Goal: Find specific page/section: Find specific page/section

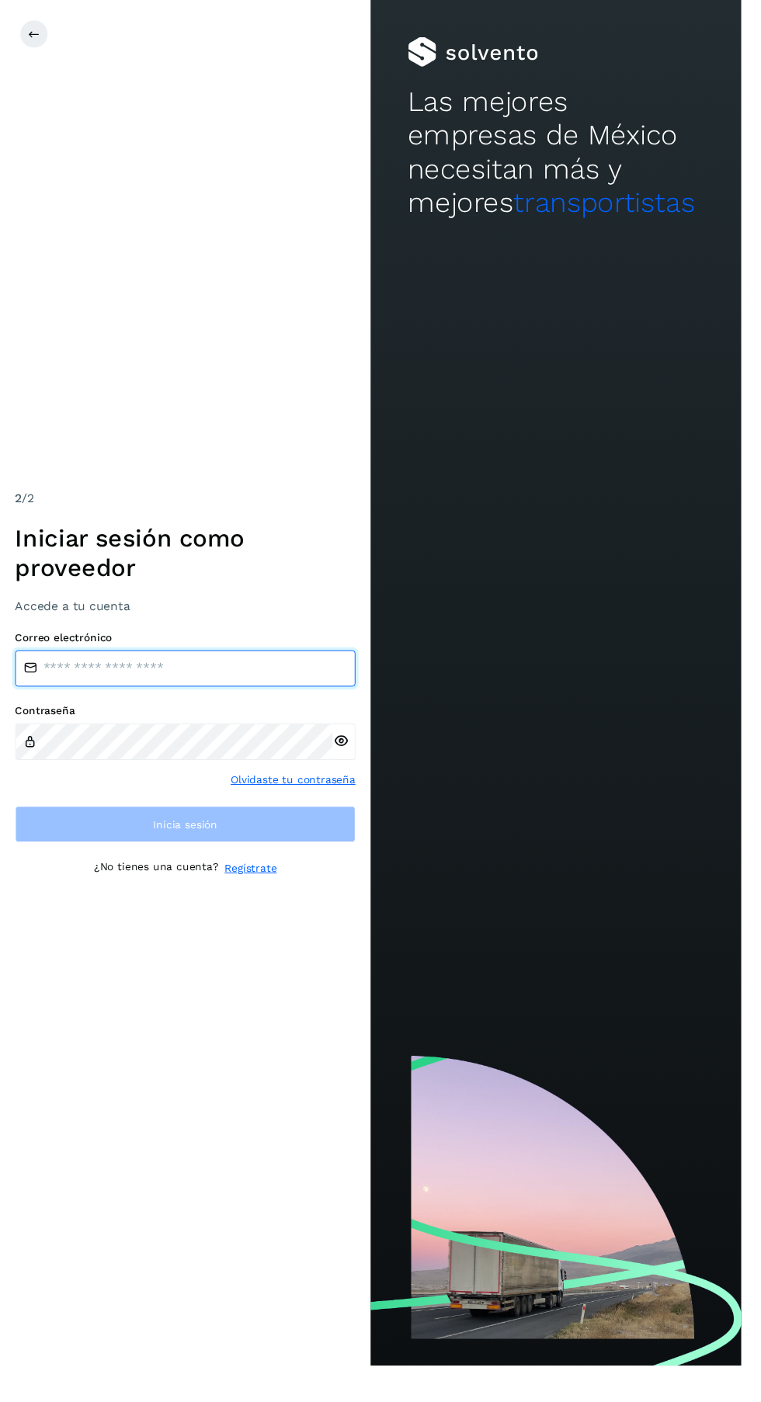
click at [71, 705] on input "email" at bounding box center [190, 686] width 349 height 37
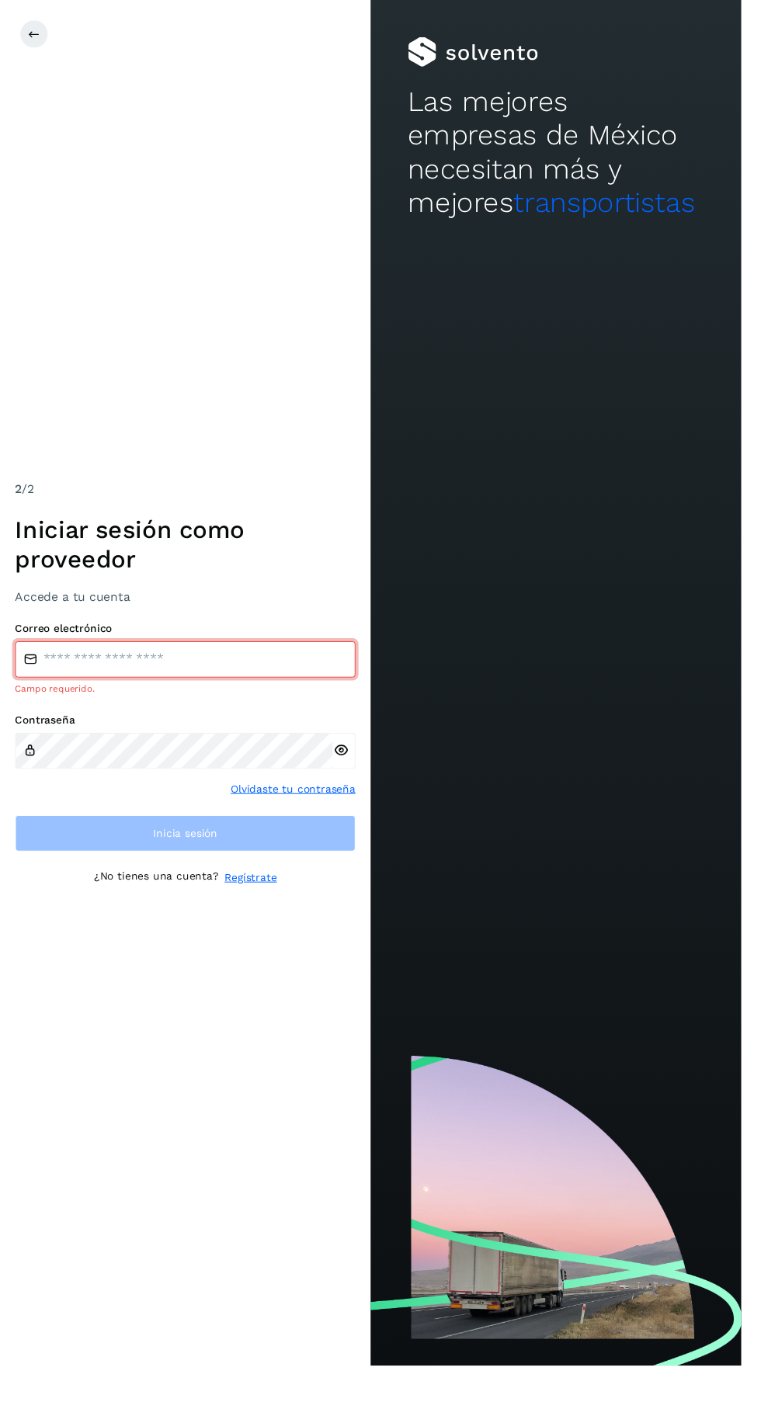
type input "**********"
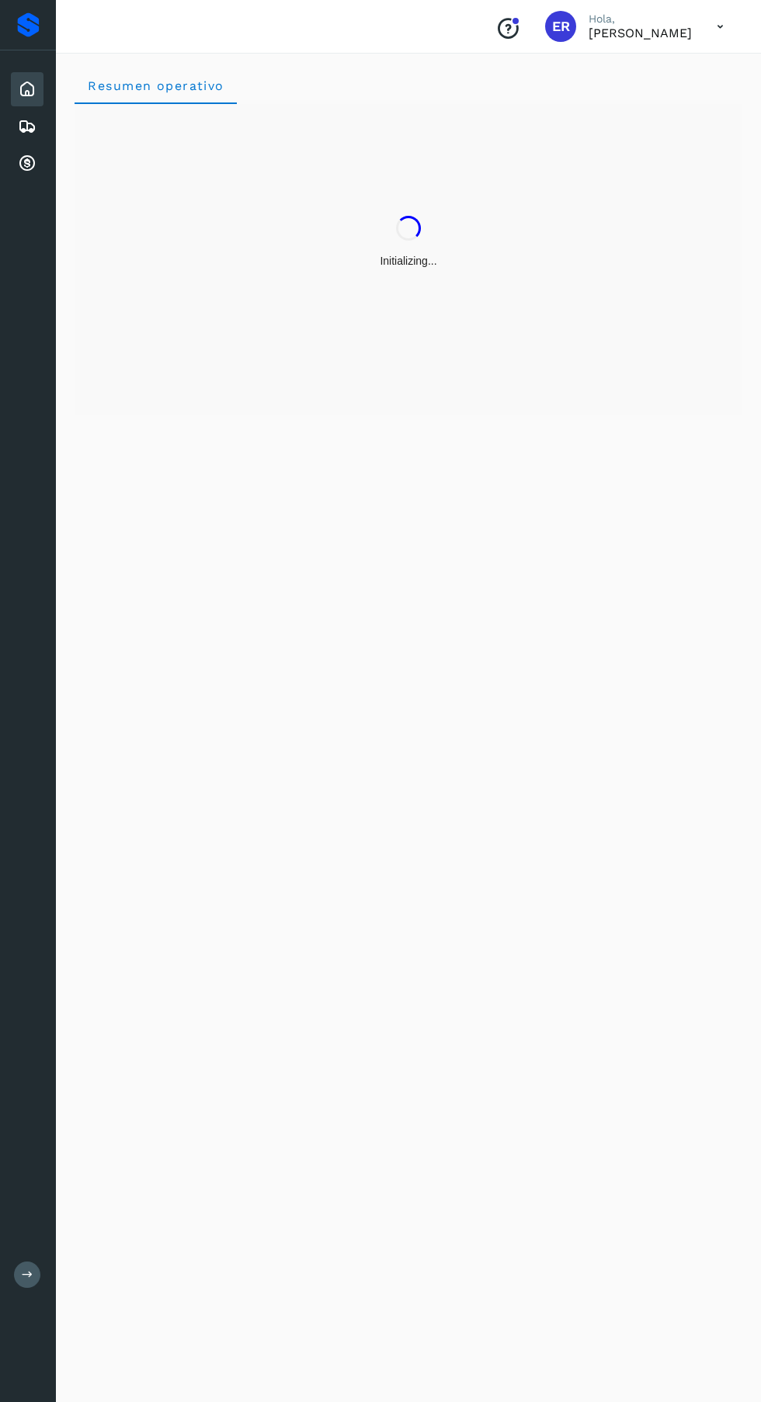
click at [24, 126] on icon at bounding box center [27, 126] width 19 height 19
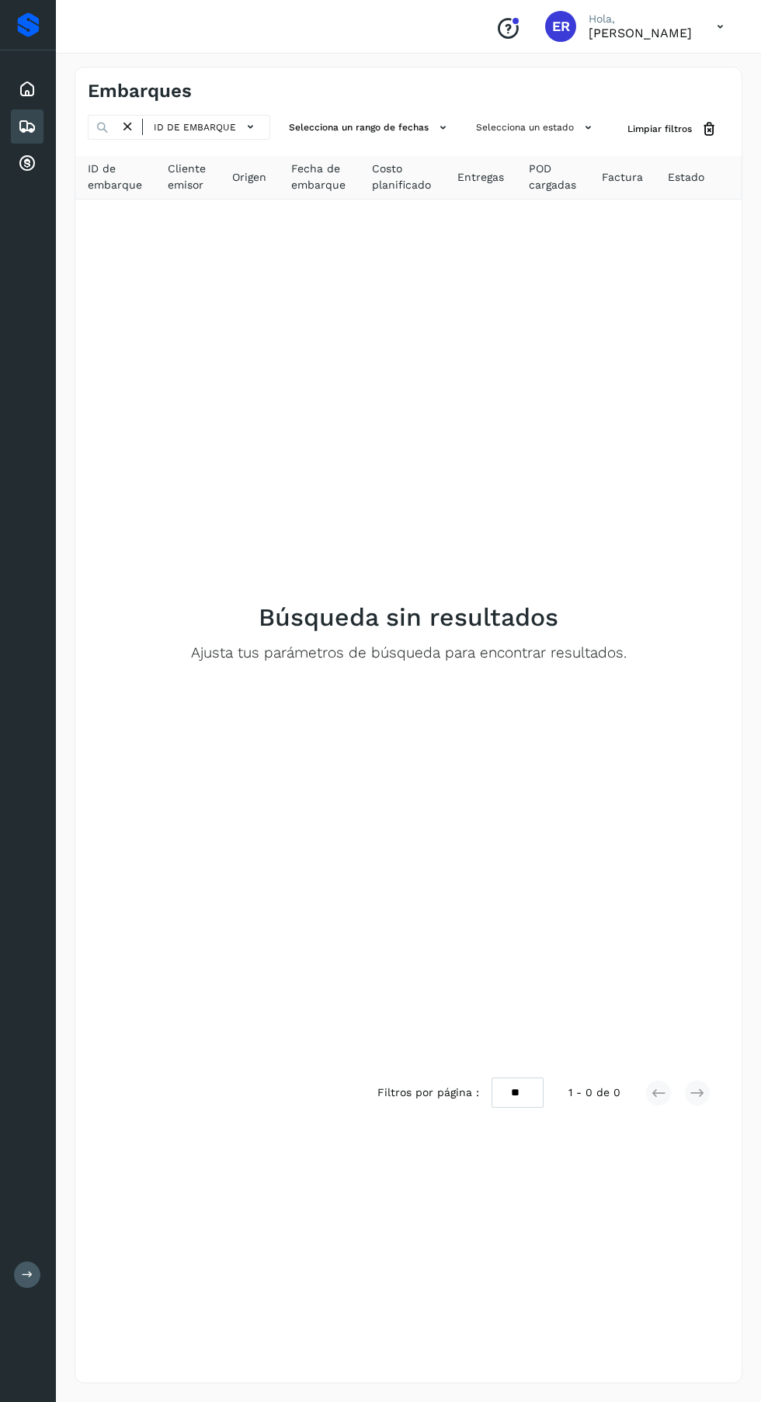
click at [26, 163] on icon at bounding box center [27, 163] width 19 height 19
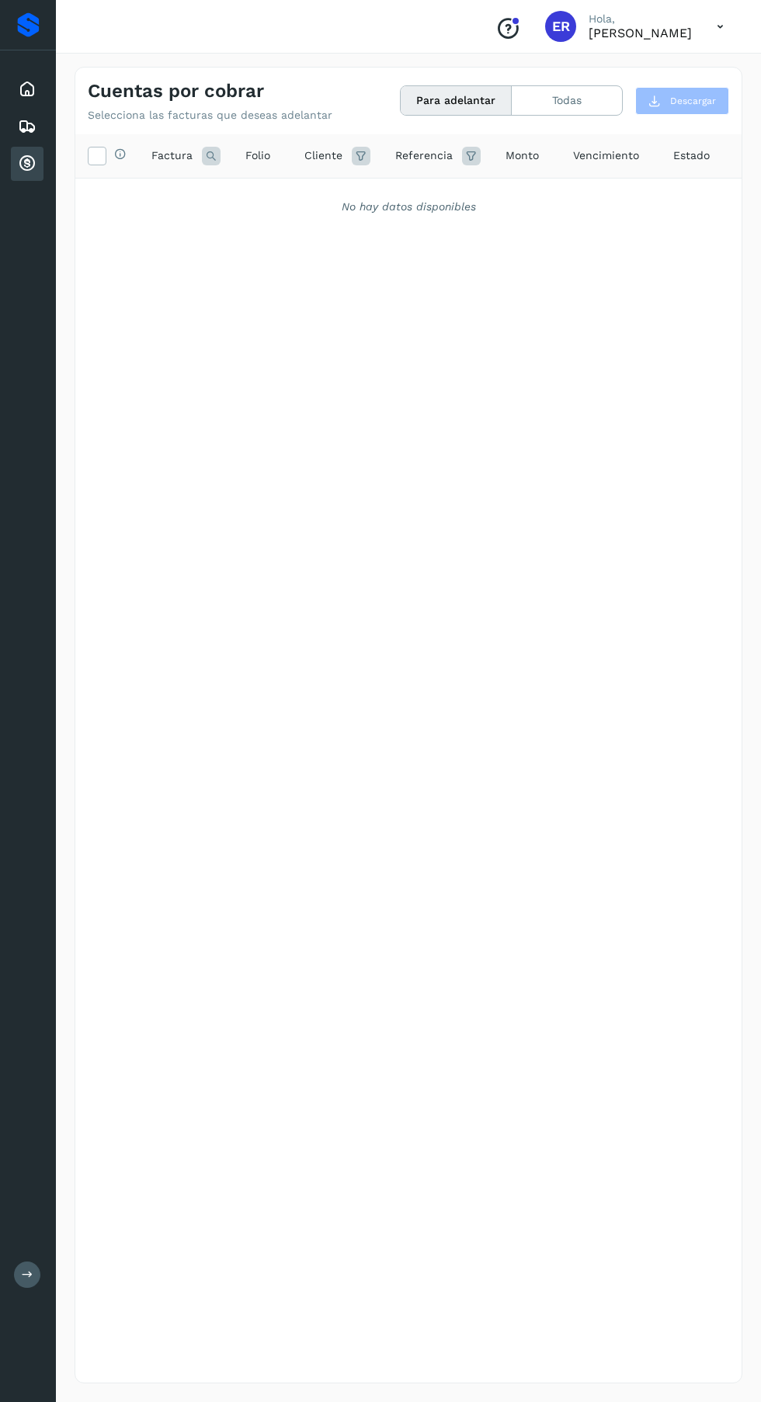
click at [591, 93] on button "Todas" at bounding box center [567, 100] width 110 height 29
click at [460, 100] on button "Para adelantar" at bounding box center [456, 100] width 111 height 29
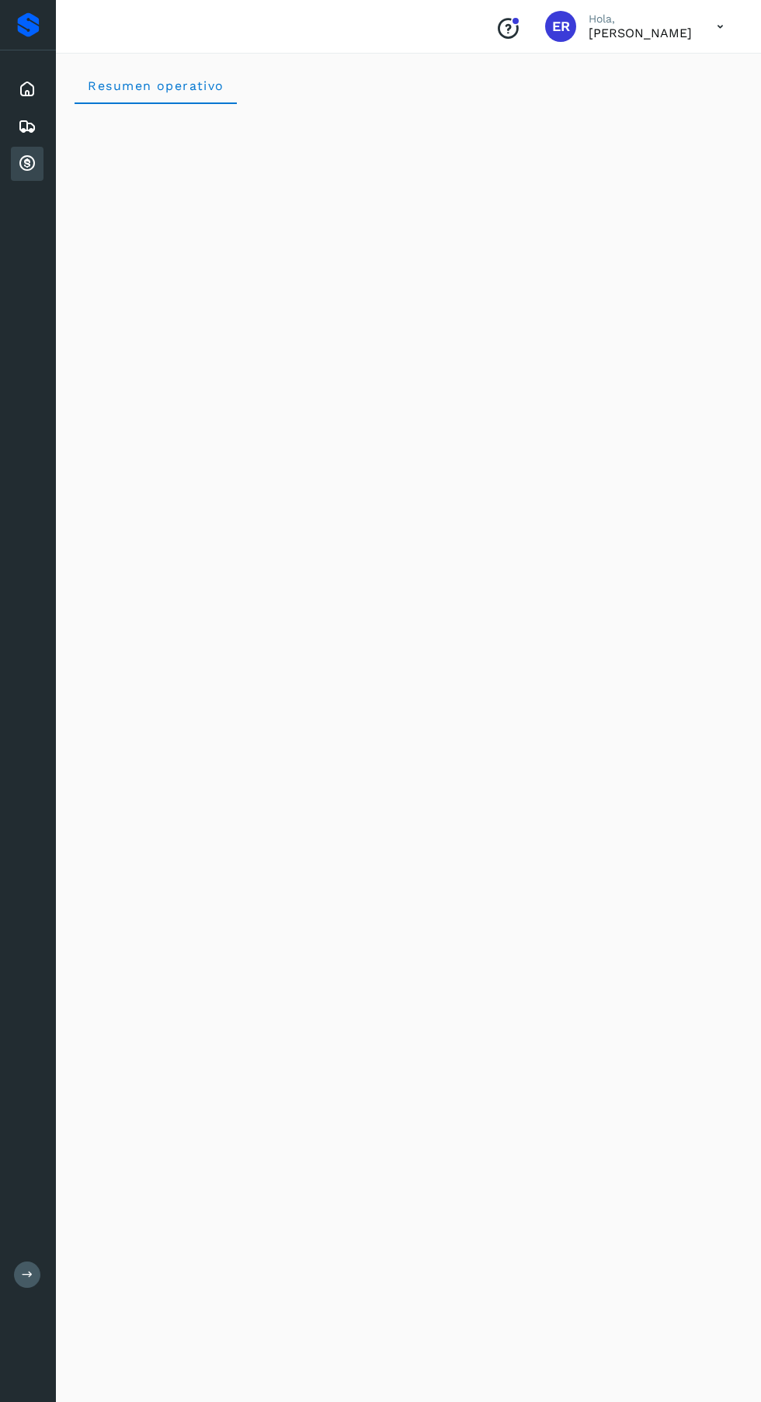
click at [26, 88] on icon at bounding box center [27, 89] width 19 height 19
